Goal: Contribute content: Add original content to the website for others to see

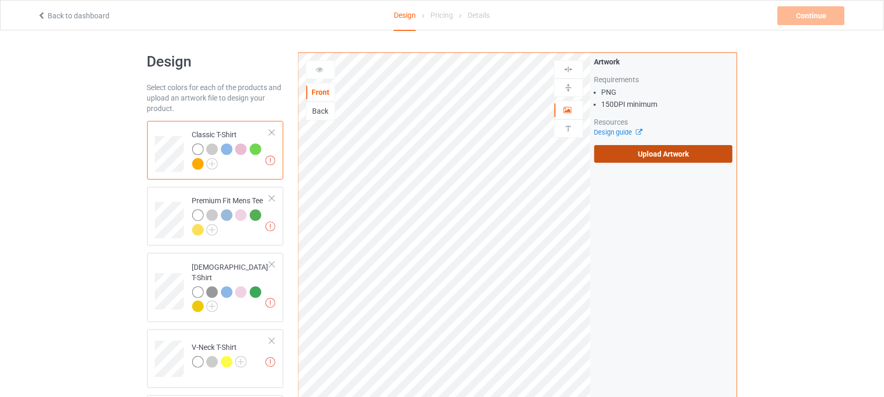
click at [679, 160] on label "Upload Artwork" at bounding box center [663, 154] width 139 height 18
click at [0, 0] on input "Upload Artwork" at bounding box center [0, 0] width 0 height 0
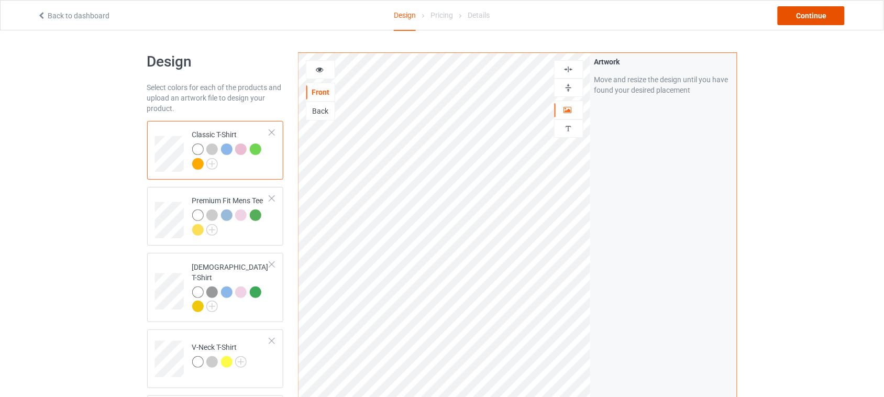
click at [814, 18] on div "Continue" at bounding box center [811, 15] width 67 height 19
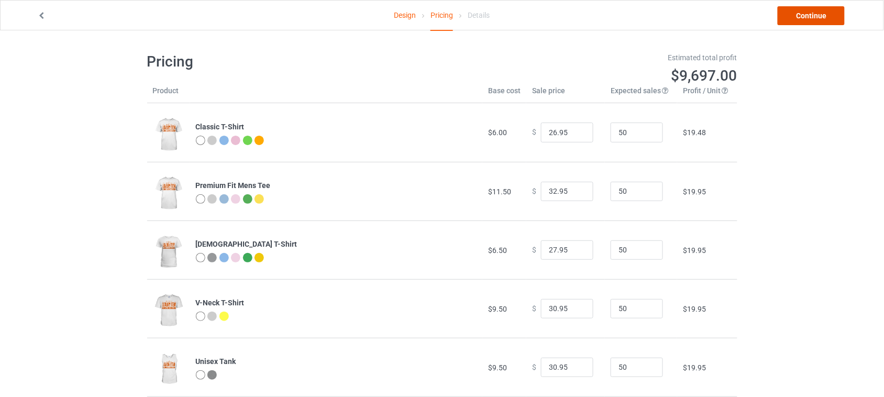
click at [814, 17] on link "Continue" at bounding box center [811, 15] width 67 height 19
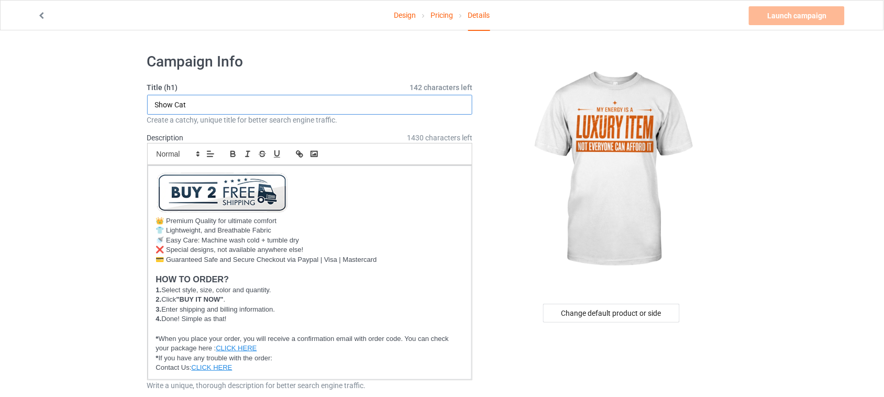
drag, startPoint x: 237, startPoint y: 103, endPoint x: 83, endPoint y: 103, distance: 154.0
drag, startPoint x: 253, startPoint y: 104, endPoint x: 205, endPoint y: 104, distance: 48.2
click at [205, 104] on input "My Energy Is A Luxury Item" at bounding box center [310, 105] width 326 height 20
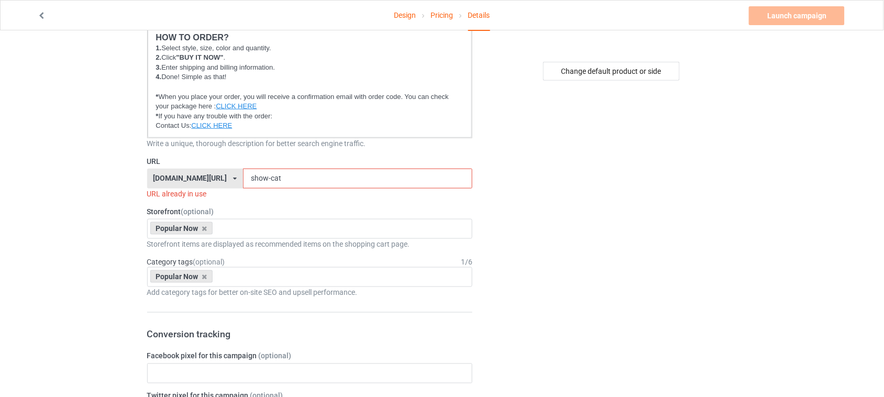
scroll to position [262, 0]
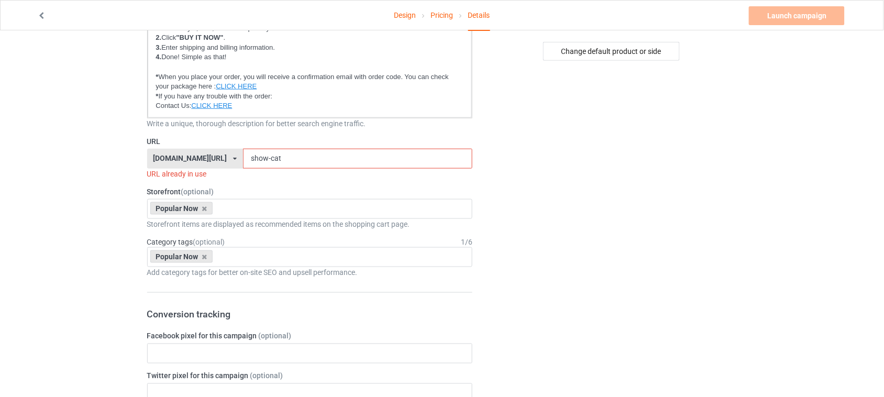
type input "My Energy Is A Luxury Item"
drag, startPoint x: 296, startPoint y: 158, endPoint x: 240, endPoint y: 161, distance: 56.6
click at [180, 158] on div "[DOMAIN_NAME][URL] [DOMAIN_NAME][URL] [DOMAIN_NAME][URL] 6273c5abfddeea00434baf…" at bounding box center [310, 159] width 326 height 20
paste input "Luxury Item"
click at [255, 156] on input "Luxury Item" at bounding box center [357, 159] width 229 height 20
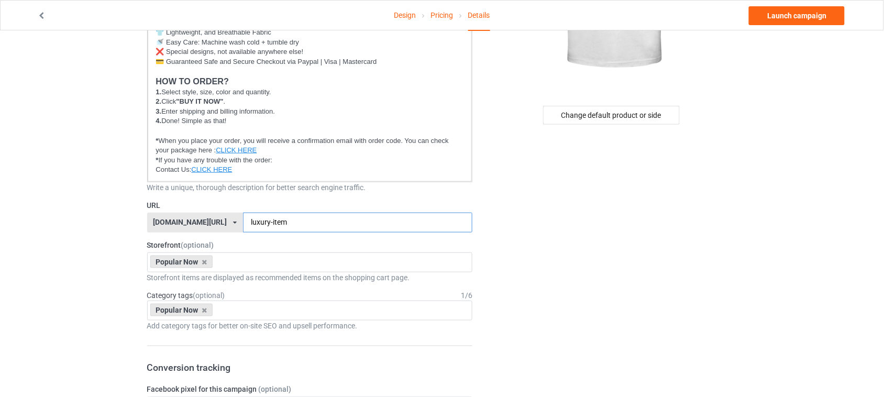
scroll to position [65, 0]
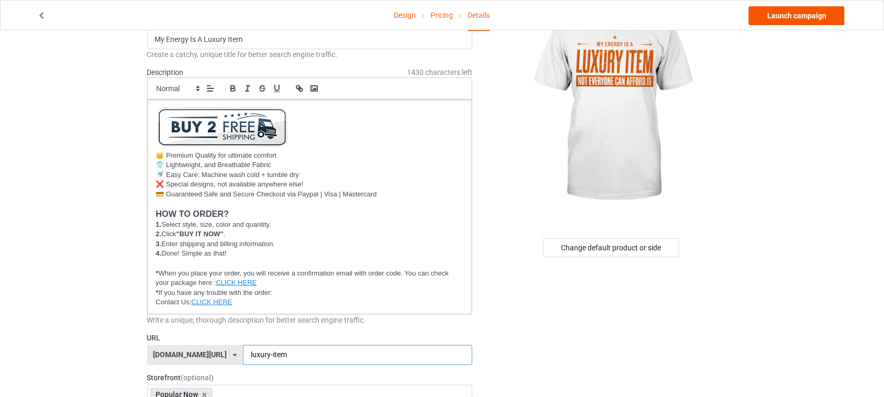
type input "luxury-item"
click at [799, 17] on link "Launch campaign" at bounding box center [797, 15] width 96 height 19
